Goal: Task Accomplishment & Management: Use online tool/utility

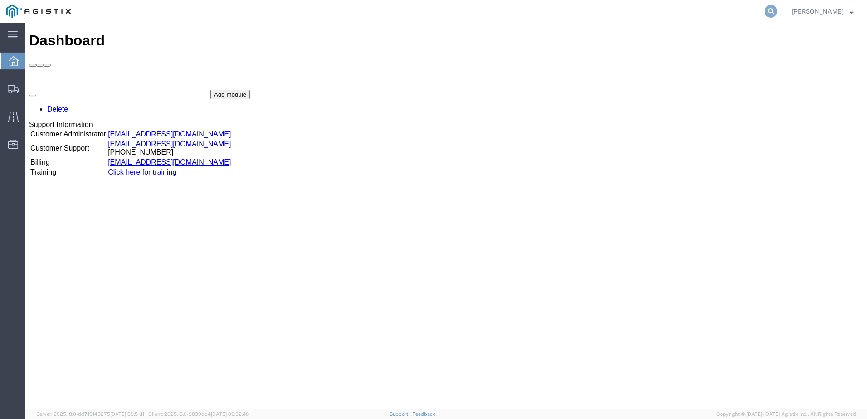
drag, startPoint x: 777, startPoint y: 12, endPoint x: 815, endPoint y: 11, distance: 37.7
click at [777, 12] on icon at bounding box center [771, 11] width 13 height 13
click at [698, 13] on input "search" at bounding box center [627, 11] width 276 height 22
type input "56745001"
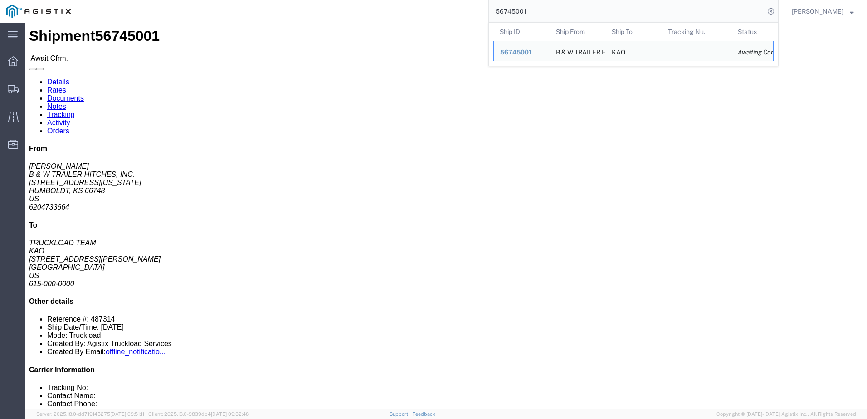
scroll to position [45, 0]
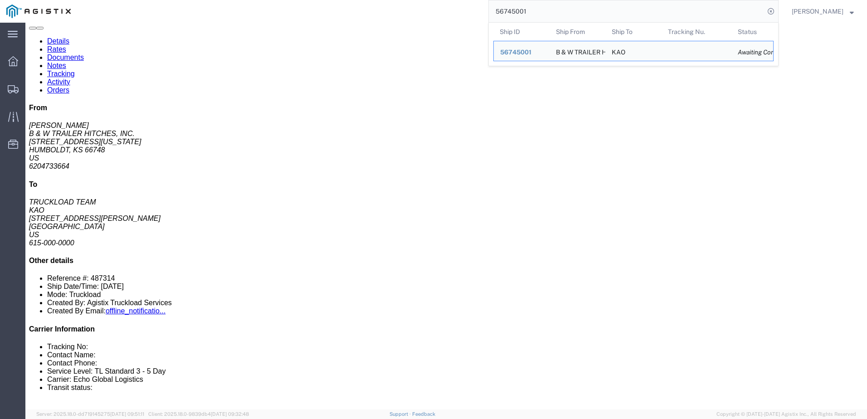
click link "Rates"
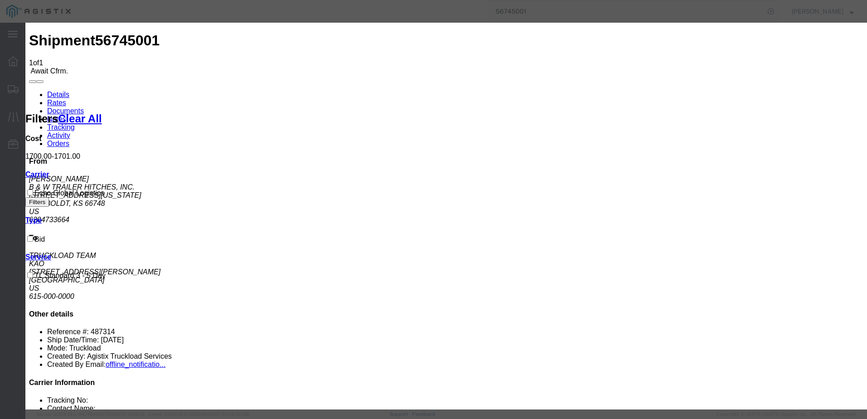
drag, startPoint x: 359, startPoint y: 130, endPoint x: 358, endPoint y: 122, distance: 8.2
type input "64272939"
type input "[PERSON_NAME]"
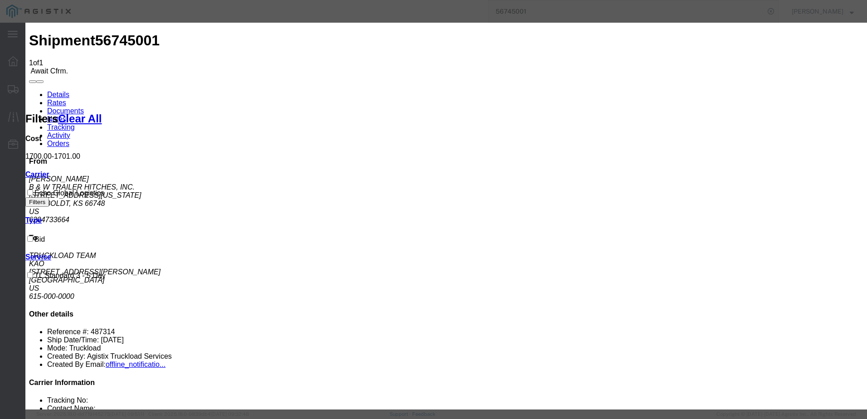
type input "3127686379"
